Goal: Navigation & Orientation: Find specific page/section

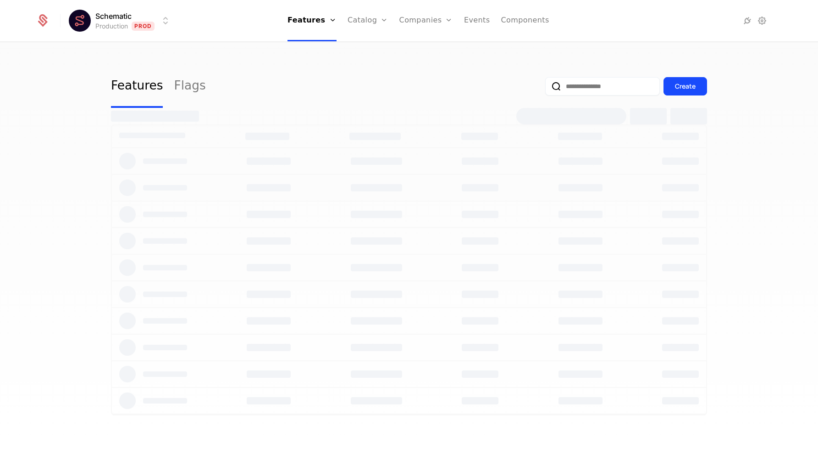
select select "***"
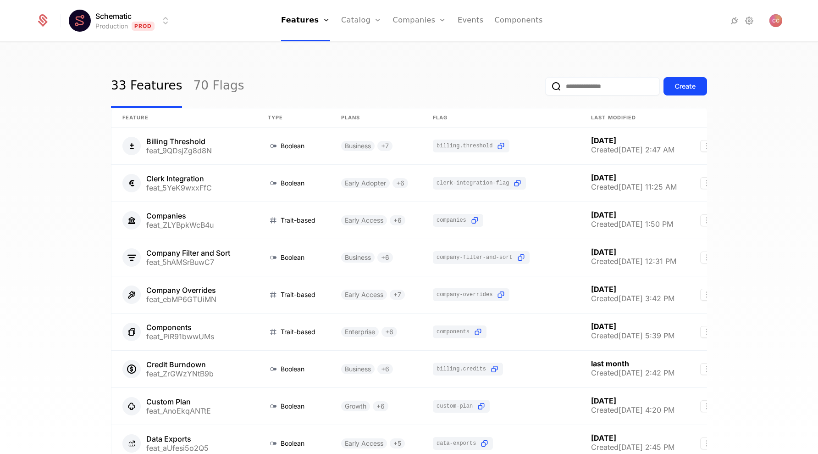
click at [697, 48] on div "33 Features 70 Flags Create Feature Type Plans Flag Last Modified Billing Thres…" at bounding box center [409, 251] width 818 height 417
